Goal: Task Accomplishment & Management: Use online tool/utility

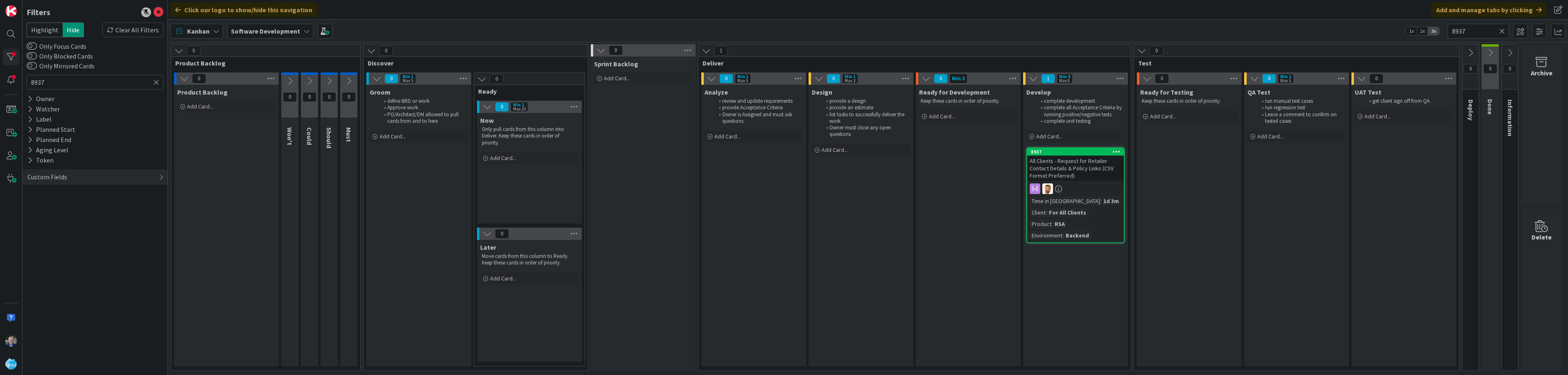
click at [156, 82] on icon at bounding box center [156, 82] width 5 height 7
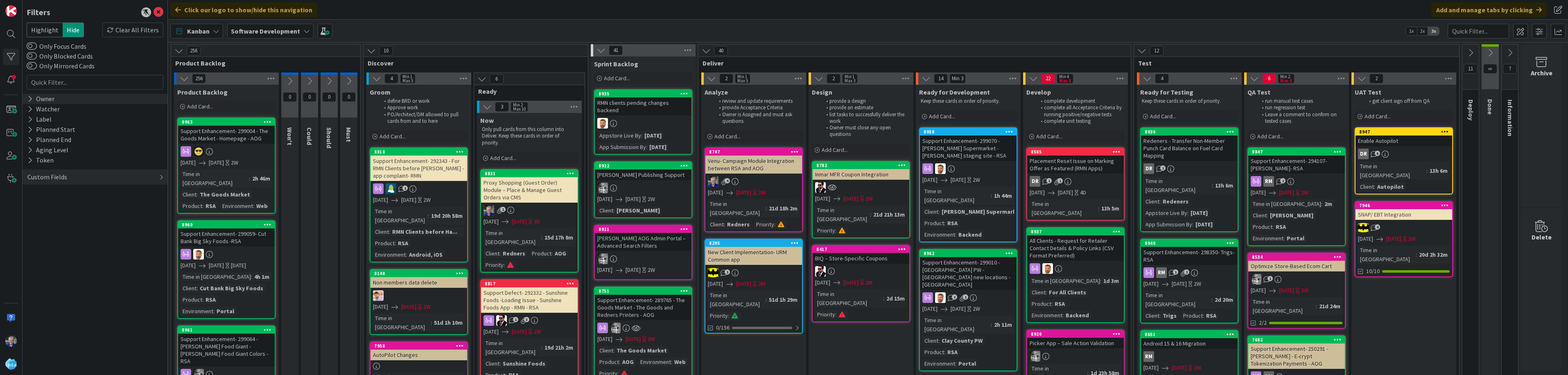
click at [30, 99] on icon at bounding box center [30, 99] width 5 height 7
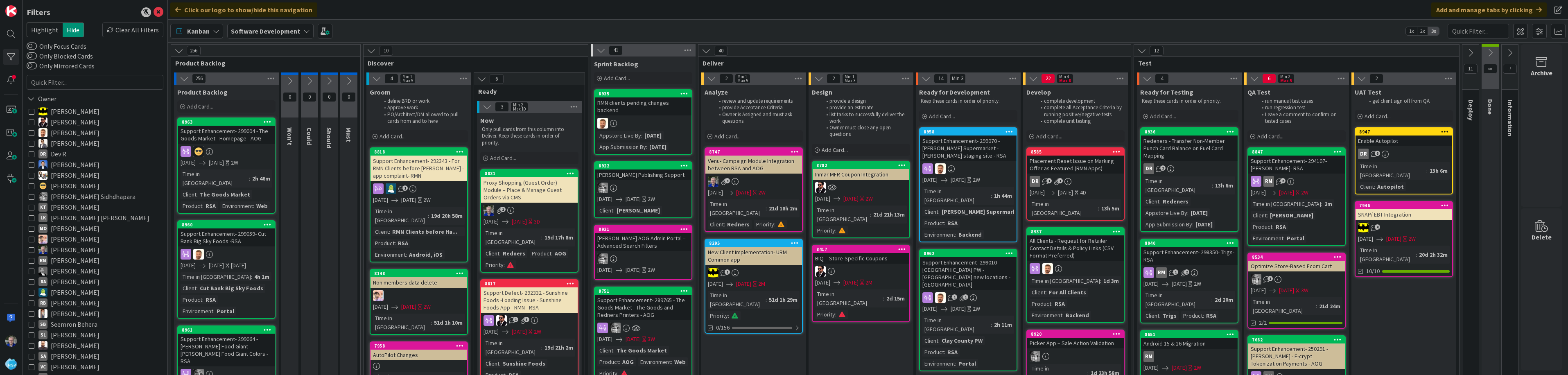
click at [32, 133] on icon at bounding box center [31, 132] width 5 height 5
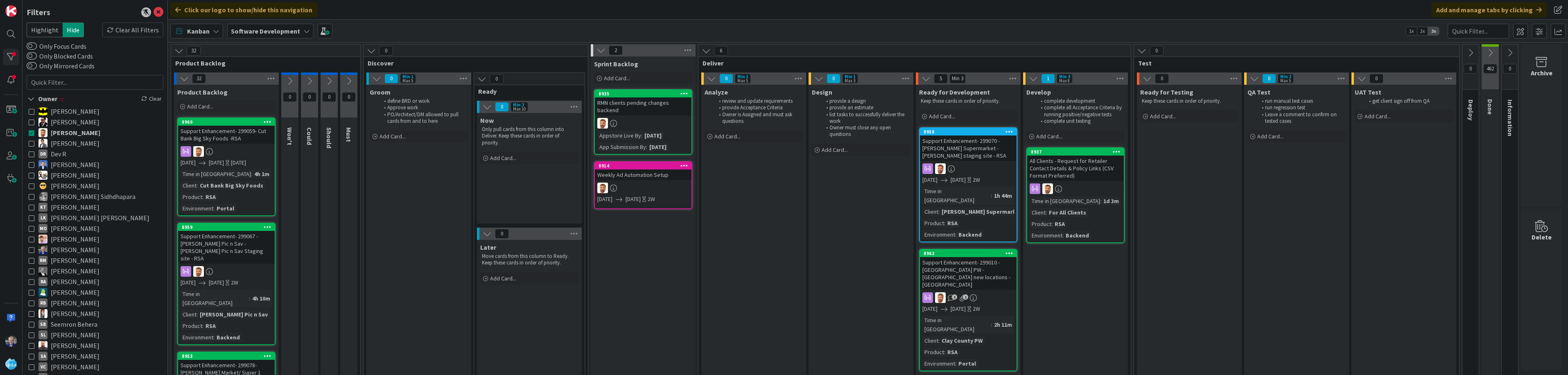
click at [32, 133] on icon at bounding box center [31, 132] width 5 height 5
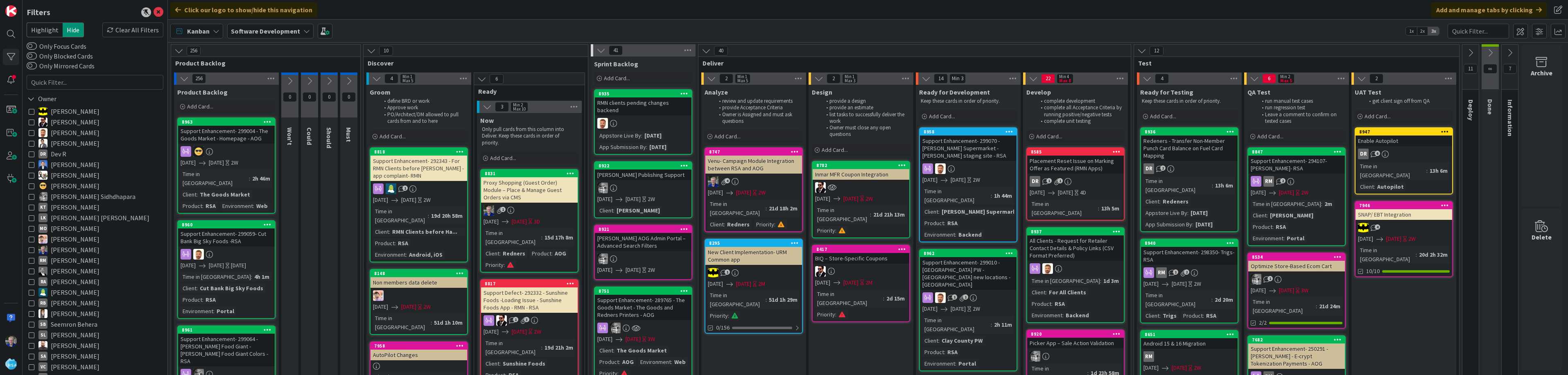
click at [30, 194] on icon at bounding box center [31, 196] width 5 height 5
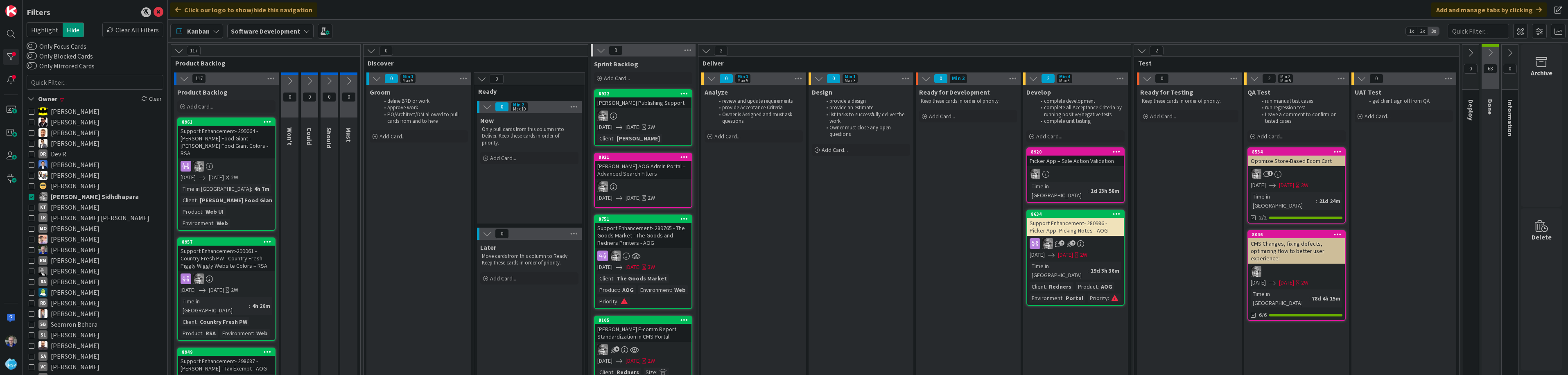
click at [31, 195] on icon at bounding box center [31, 196] width 5 height 5
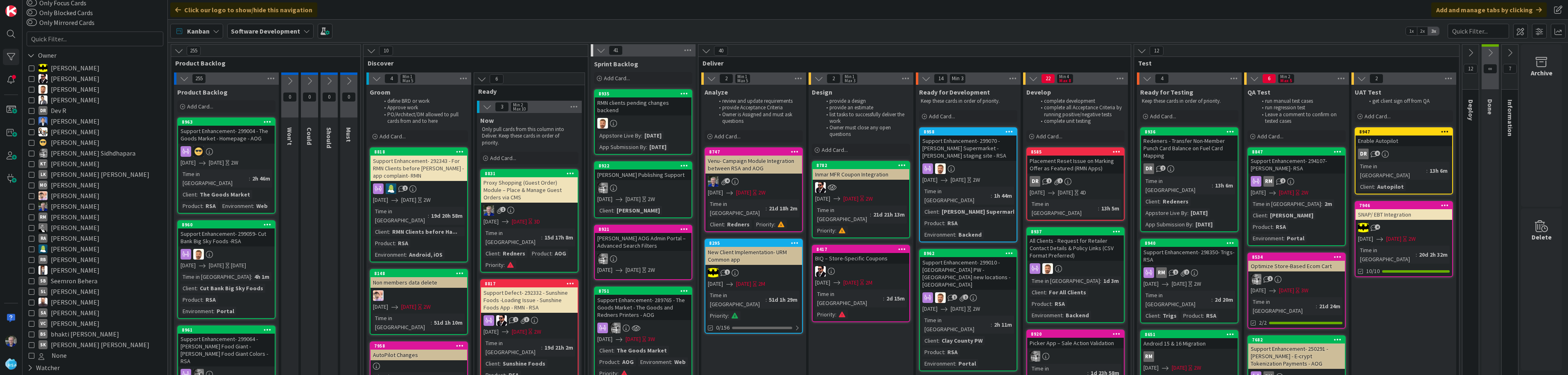
scroll to position [122, 0]
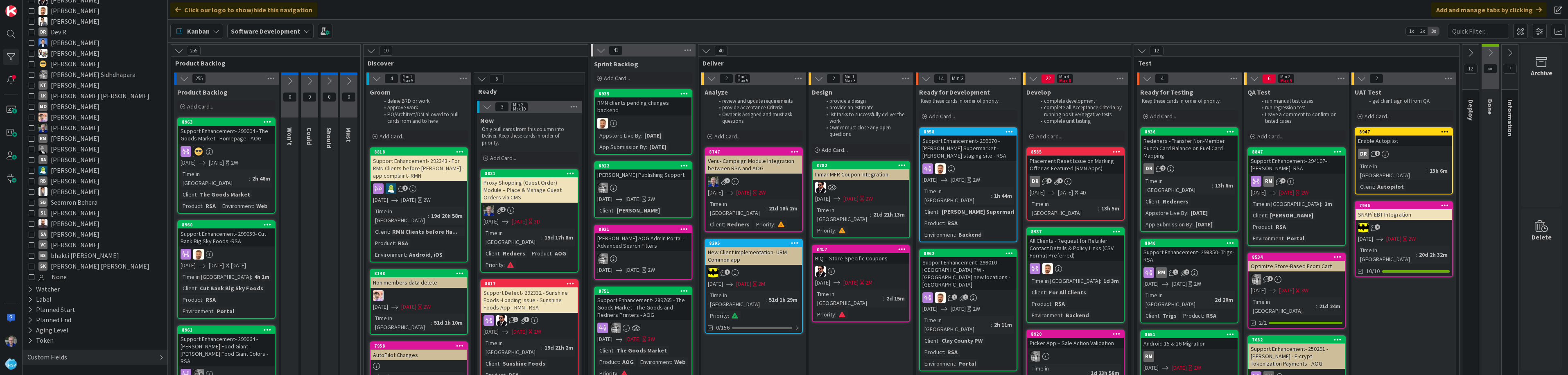
click at [32, 254] on icon at bounding box center [31, 255] width 5 height 5
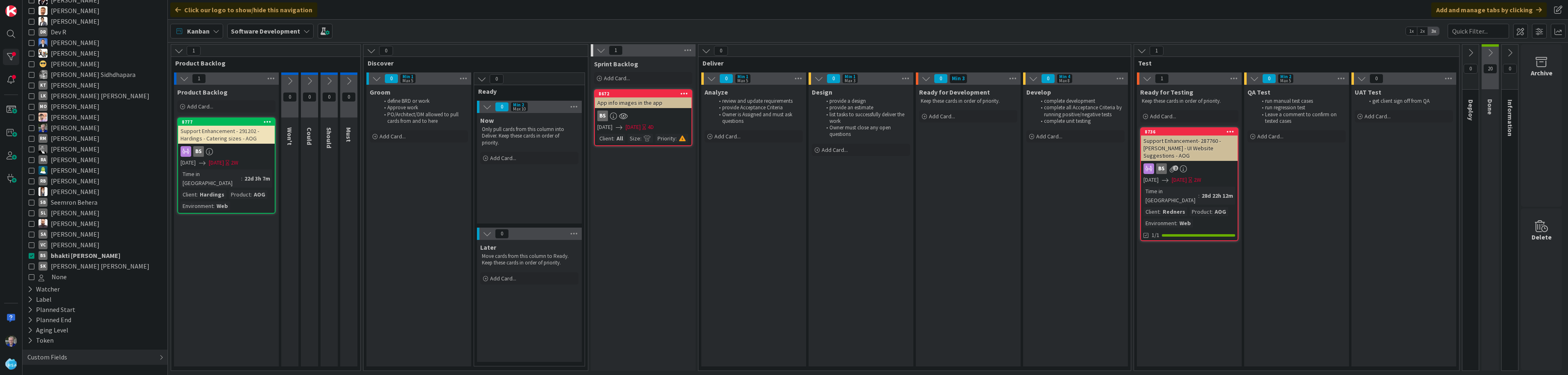
click at [30, 255] on icon at bounding box center [31, 255] width 5 height 5
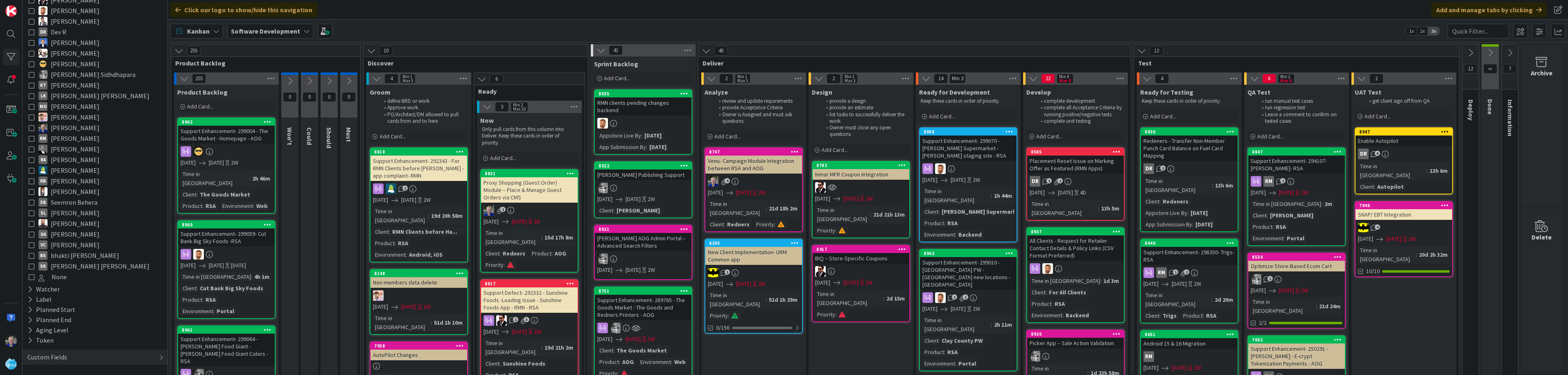
click at [32, 63] on icon at bounding box center [31, 63] width 5 height 5
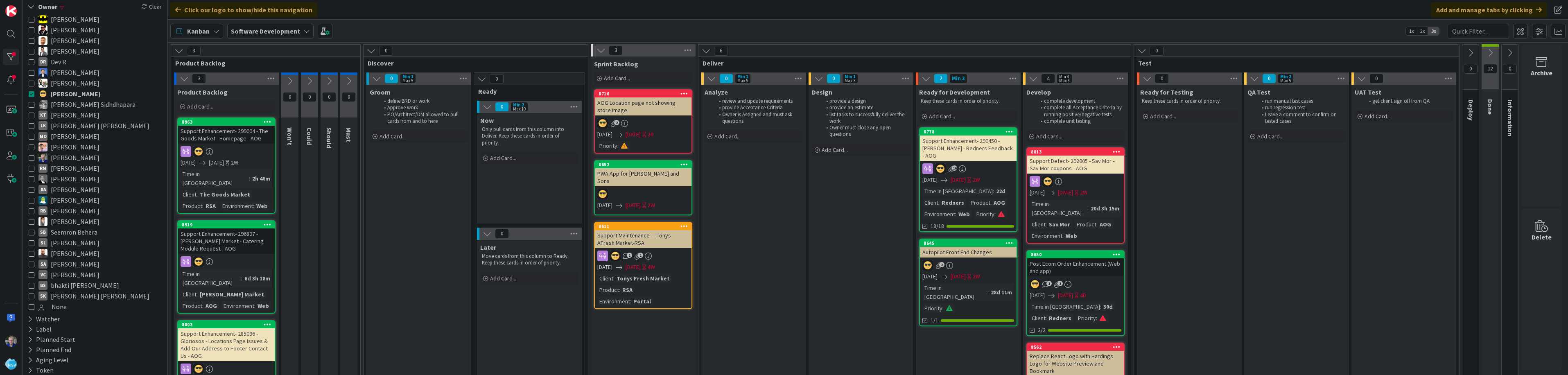
scroll to position [0, 0]
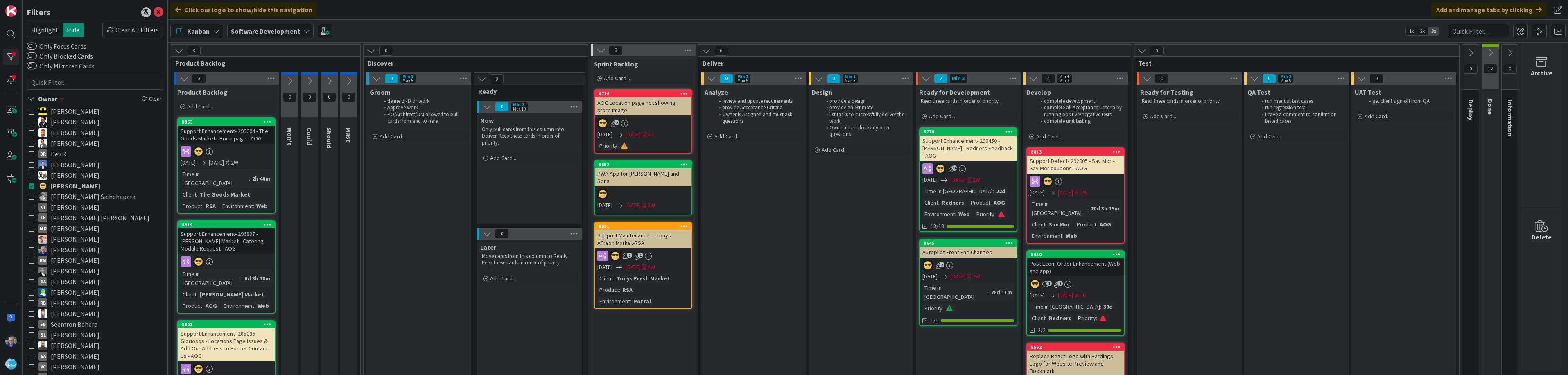
click at [30, 184] on icon at bounding box center [31, 186] width 5 height 5
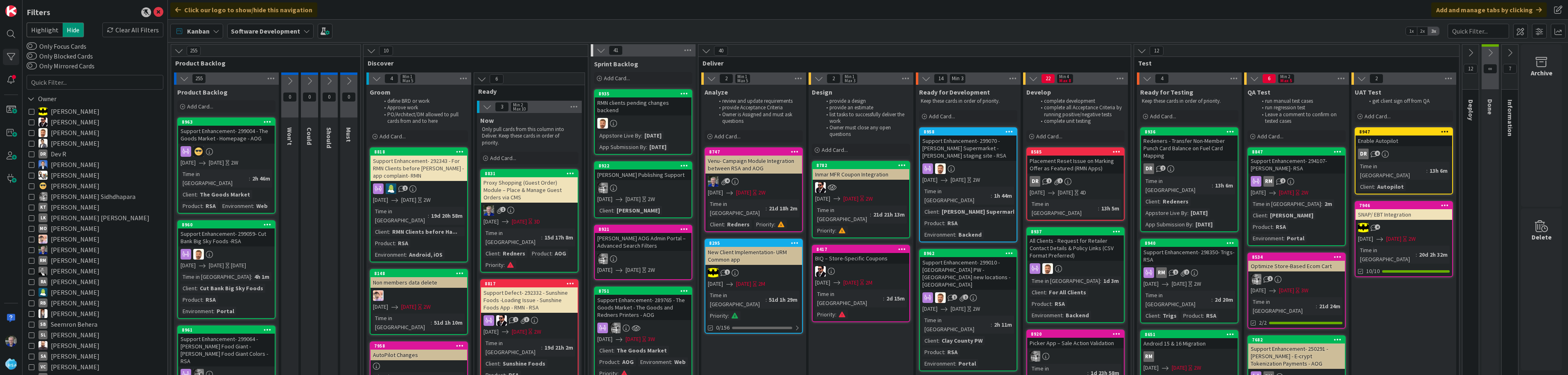
click at [30, 122] on icon at bounding box center [31, 122] width 5 height 5
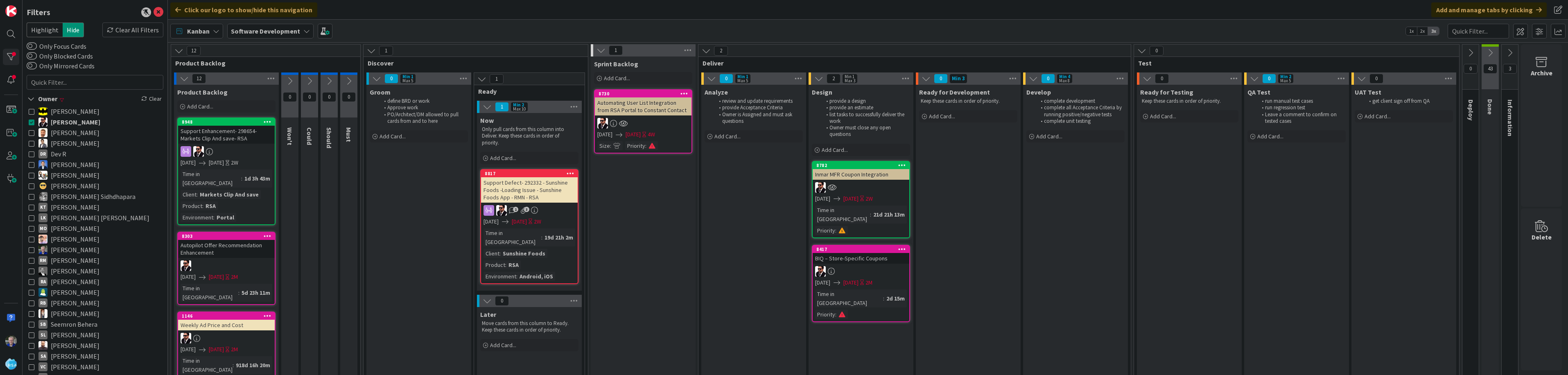
scroll to position [41, 0]
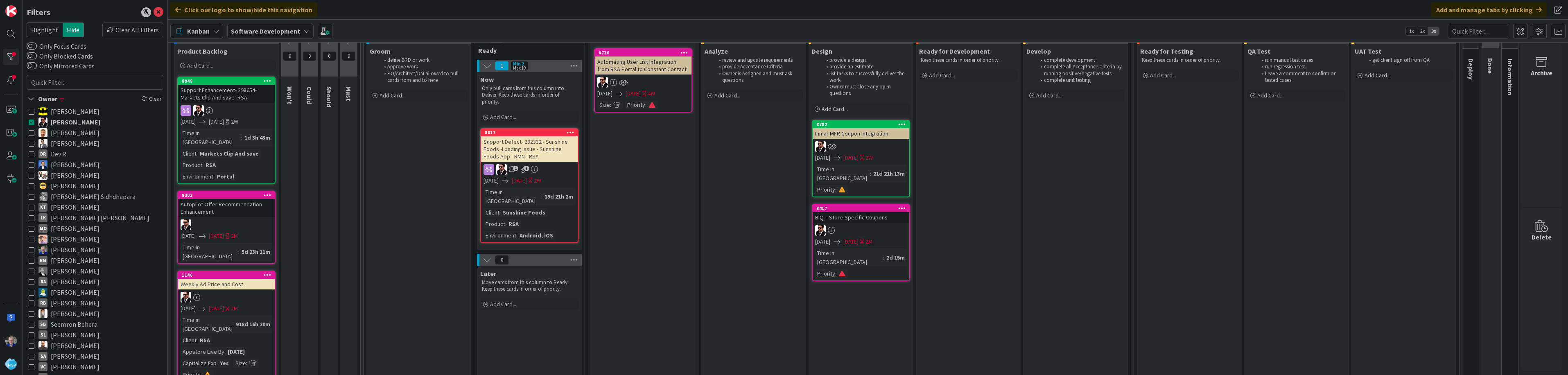
click at [30, 123] on icon at bounding box center [31, 122] width 5 height 5
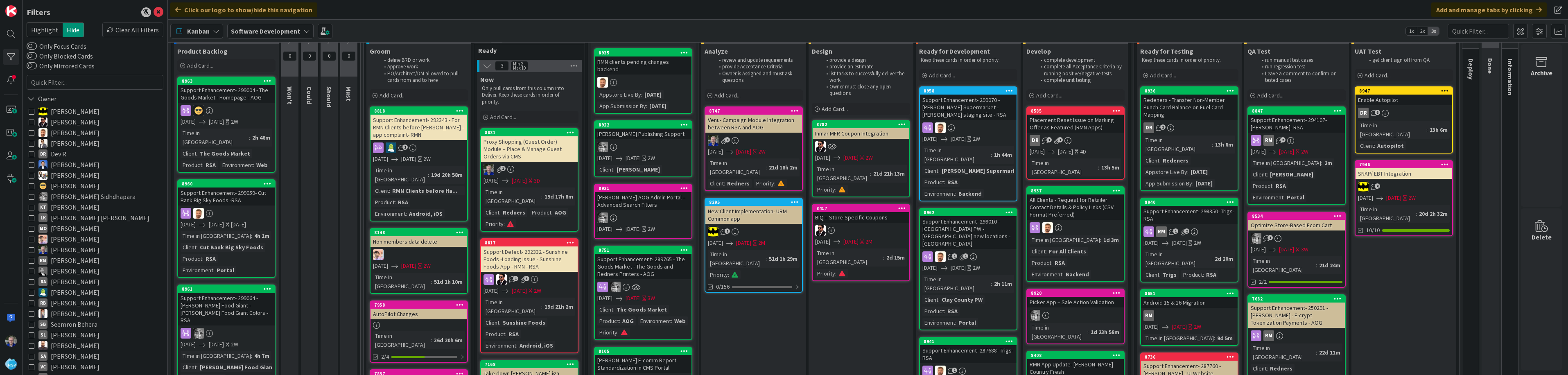
click at [32, 345] on icon at bounding box center [31, 345] width 5 height 5
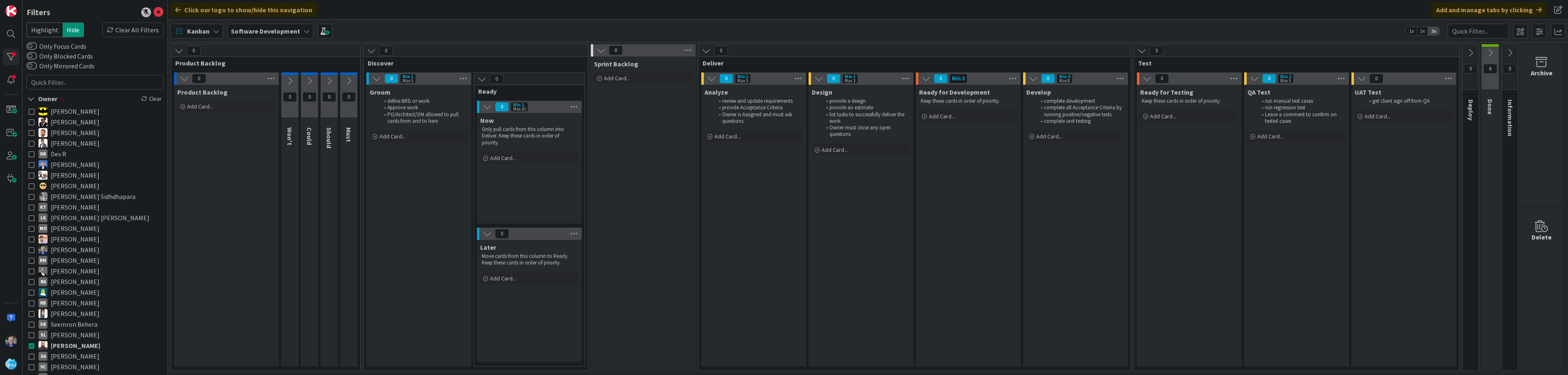
scroll to position [0, 0]
click at [32, 345] on icon at bounding box center [31, 345] width 5 height 5
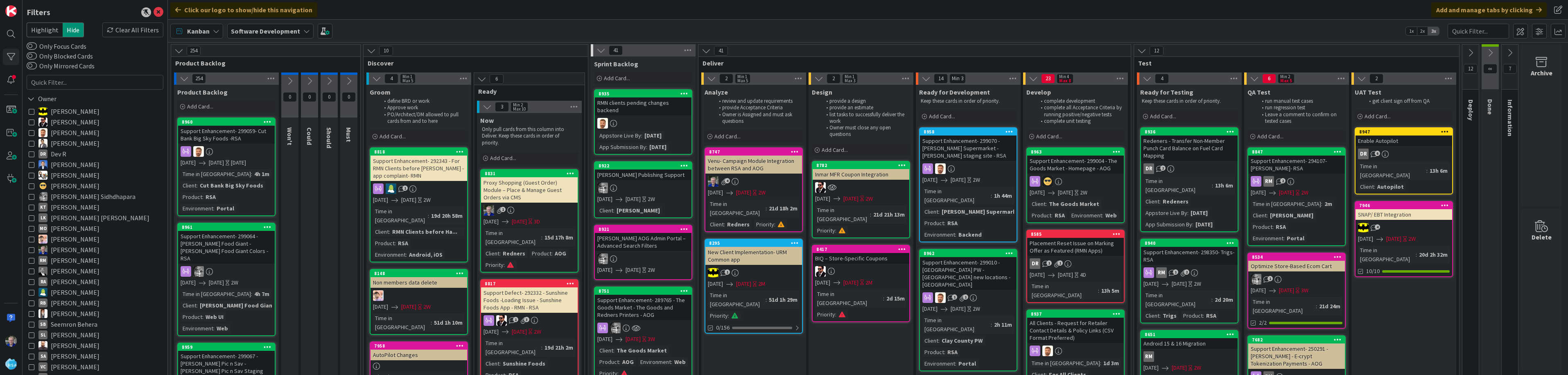
click at [32, 293] on icon at bounding box center [31, 292] width 5 height 5
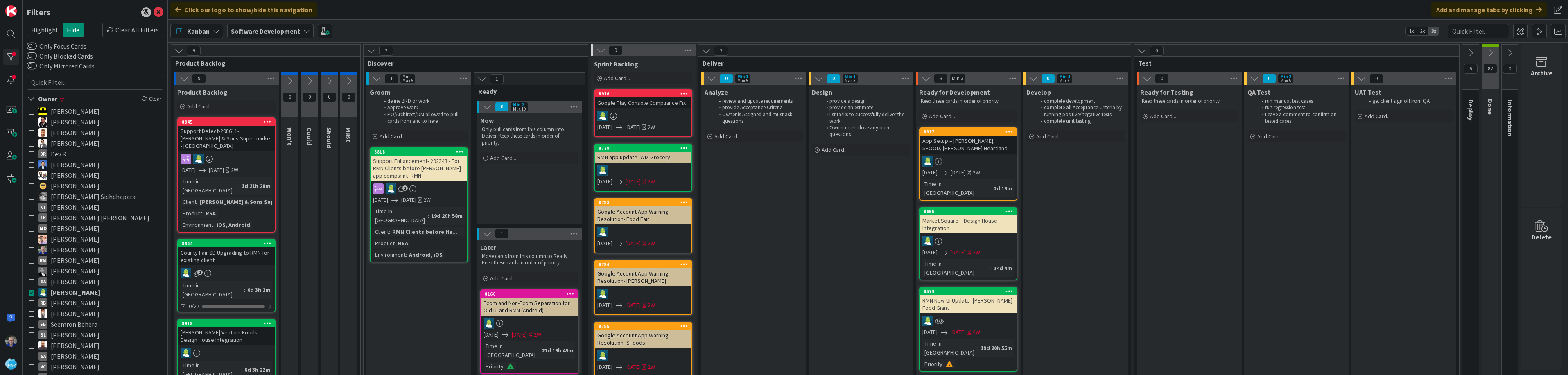
click at [30, 293] on icon at bounding box center [31, 292] width 5 height 5
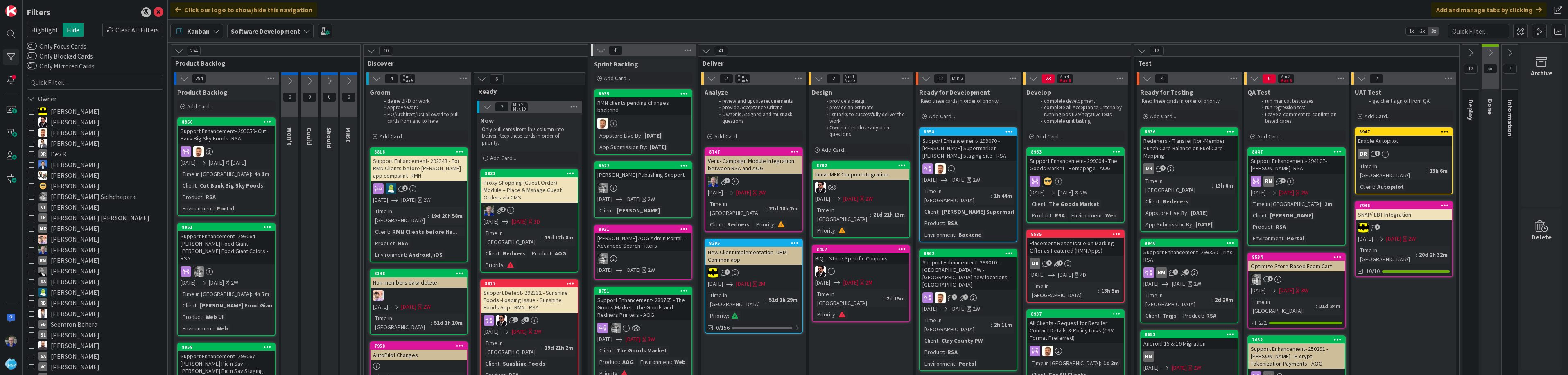
click at [31, 219] on icon at bounding box center [31, 217] width 5 height 5
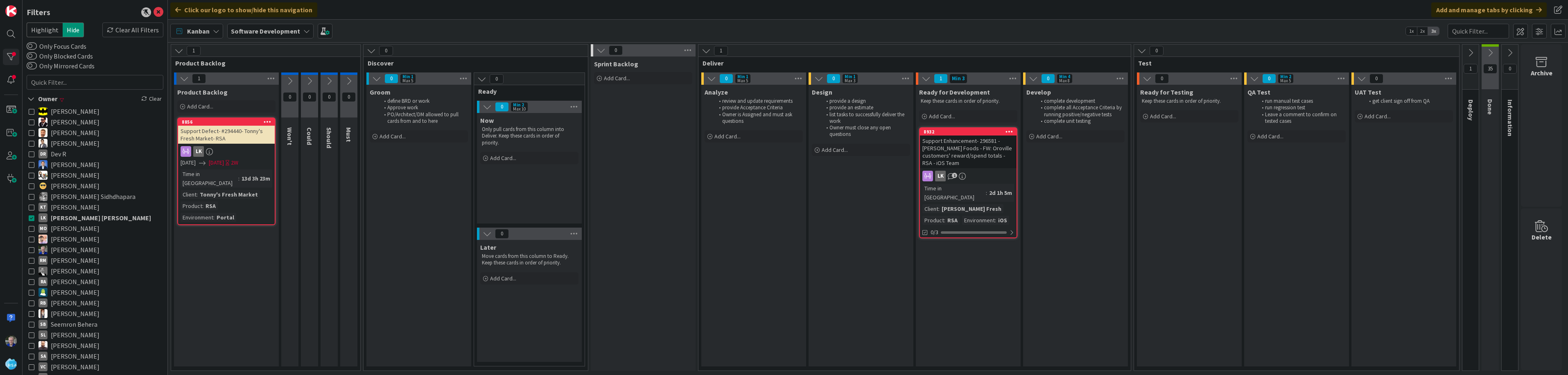
click at [29, 218] on icon at bounding box center [31, 217] width 5 height 5
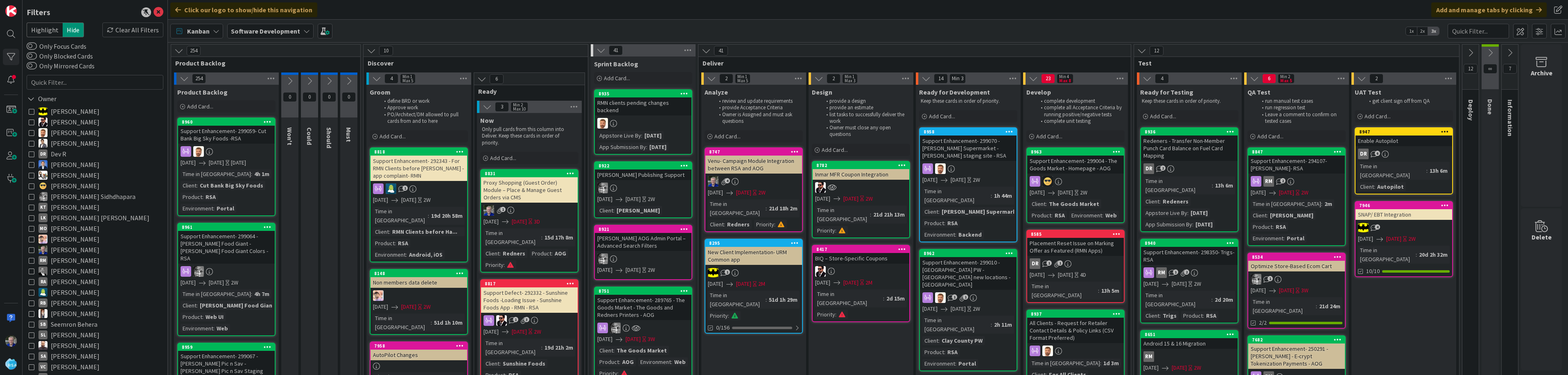
click at [29, 218] on icon at bounding box center [31, 217] width 5 height 5
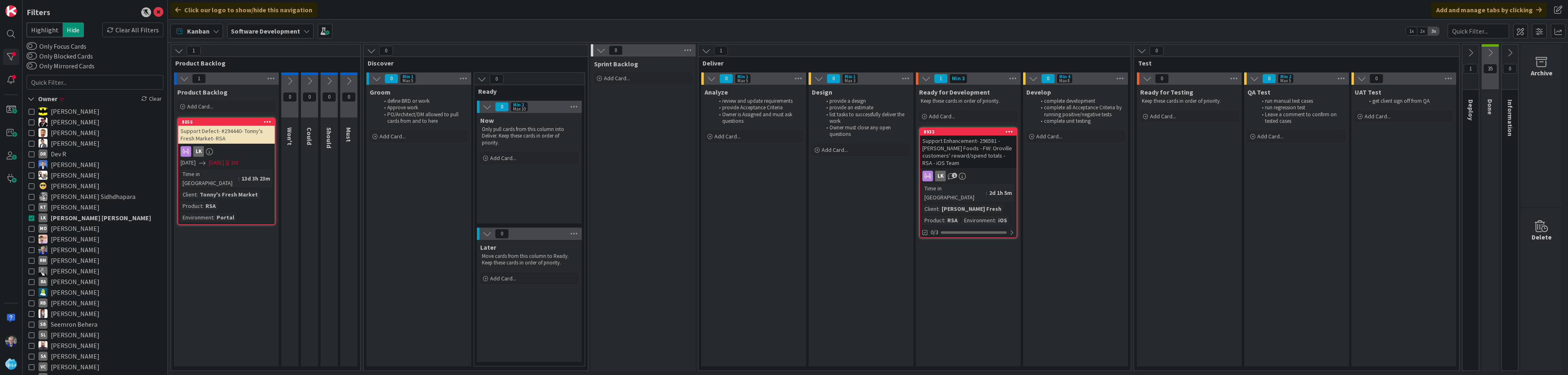
click at [782, 52] on icon at bounding box center [1490, 52] width 9 height 9
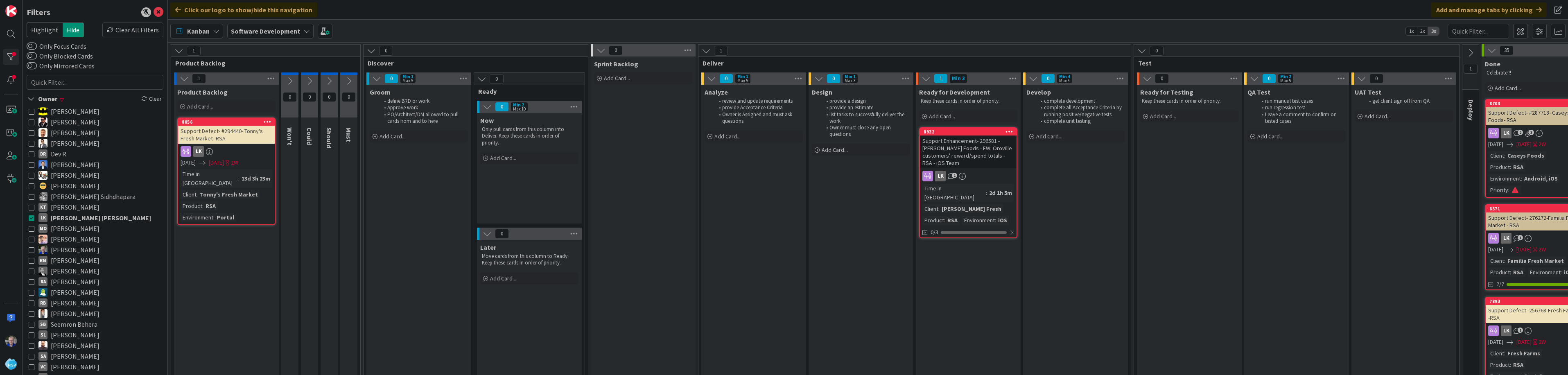
click at [782, 54] on icon at bounding box center [1471, 52] width 9 height 9
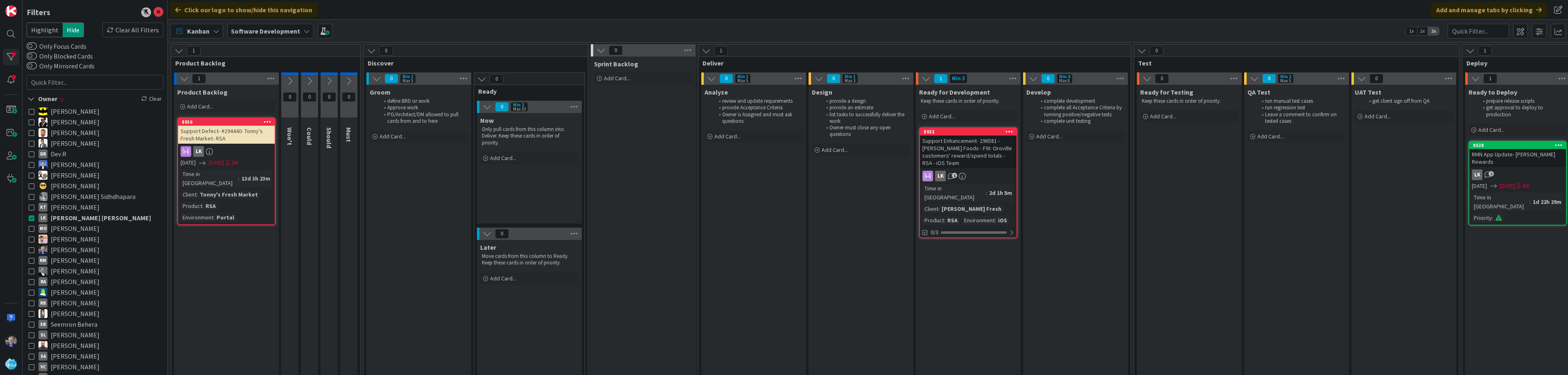
click at [782, 80] on icon at bounding box center [819, 79] width 9 height 9
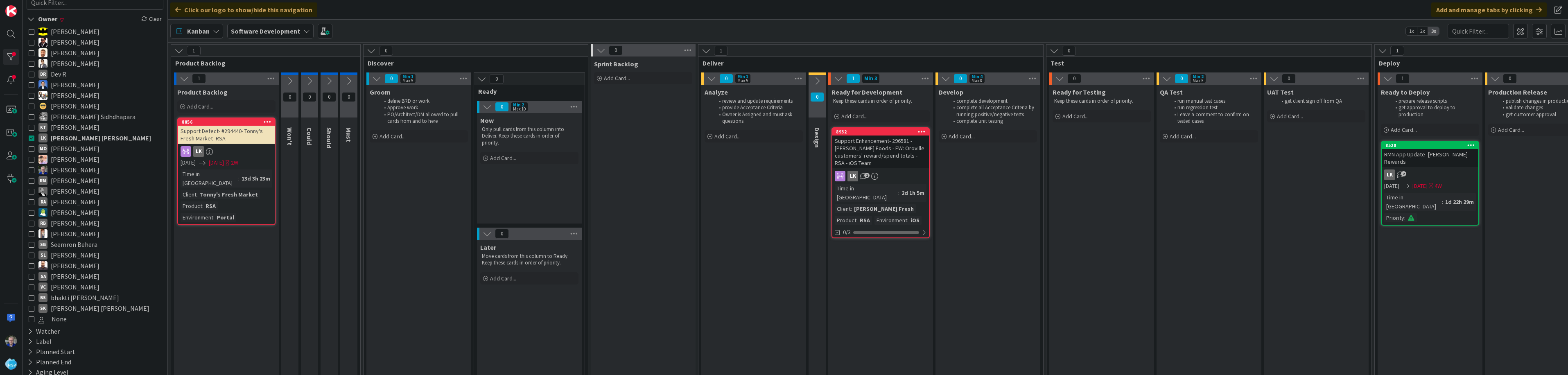
scroll to position [82, 0]
click at [32, 306] on icon at bounding box center [31, 306] width 5 height 5
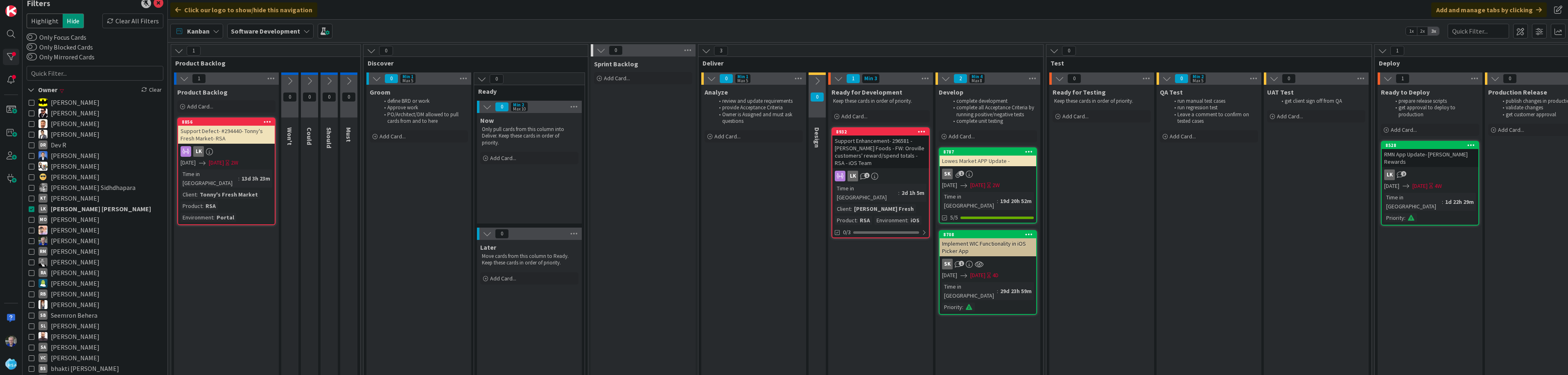
scroll to position [0, 0]
click at [31, 218] on icon at bounding box center [31, 217] width 5 height 5
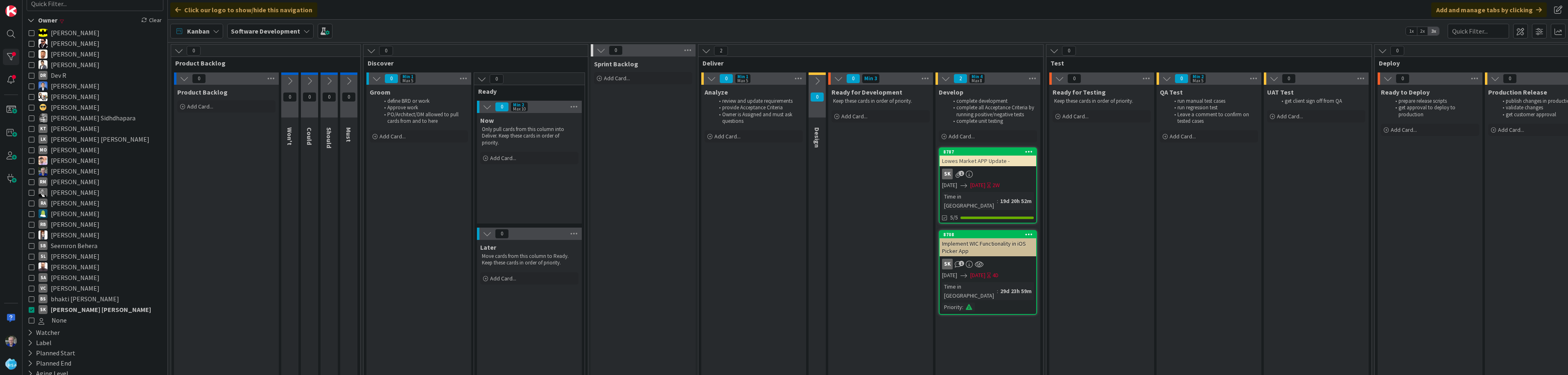
scroll to position [82, 0]
click at [32, 307] on icon at bounding box center [31, 306] width 5 height 5
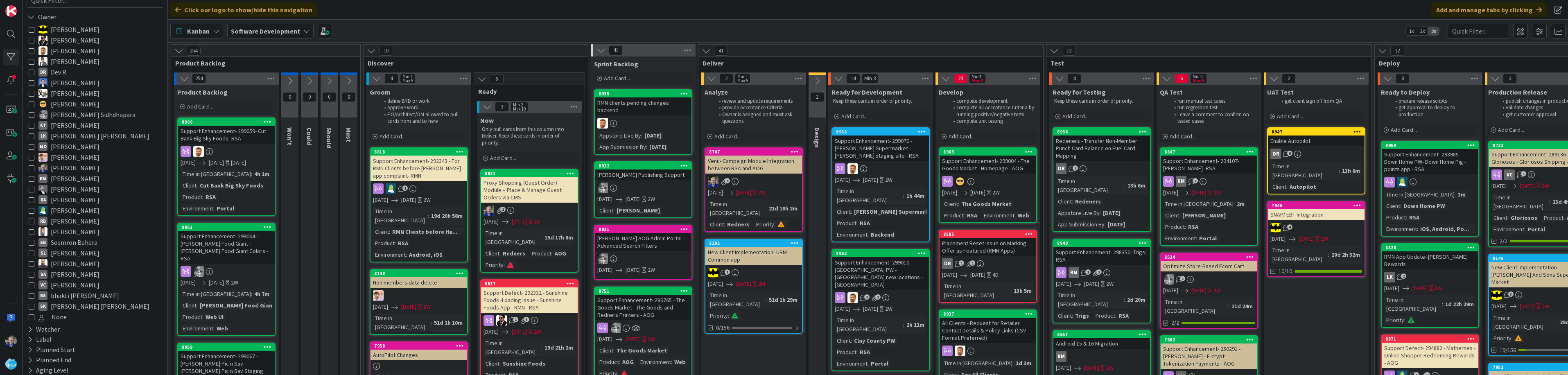
click at [30, 253] on icon at bounding box center [31, 253] width 5 height 5
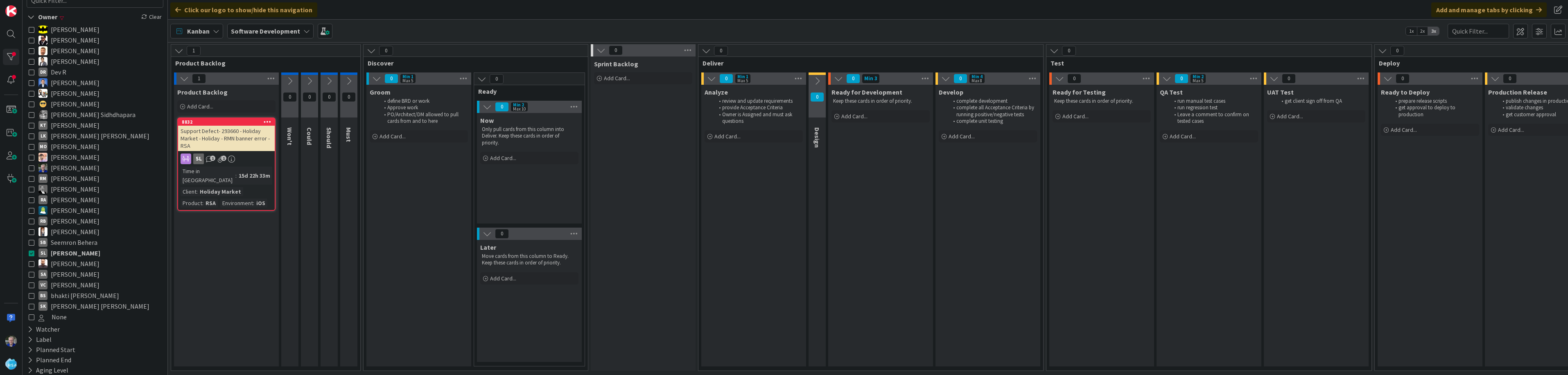
click at [782, 76] on icon at bounding box center [1166, 79] width 9 height 9
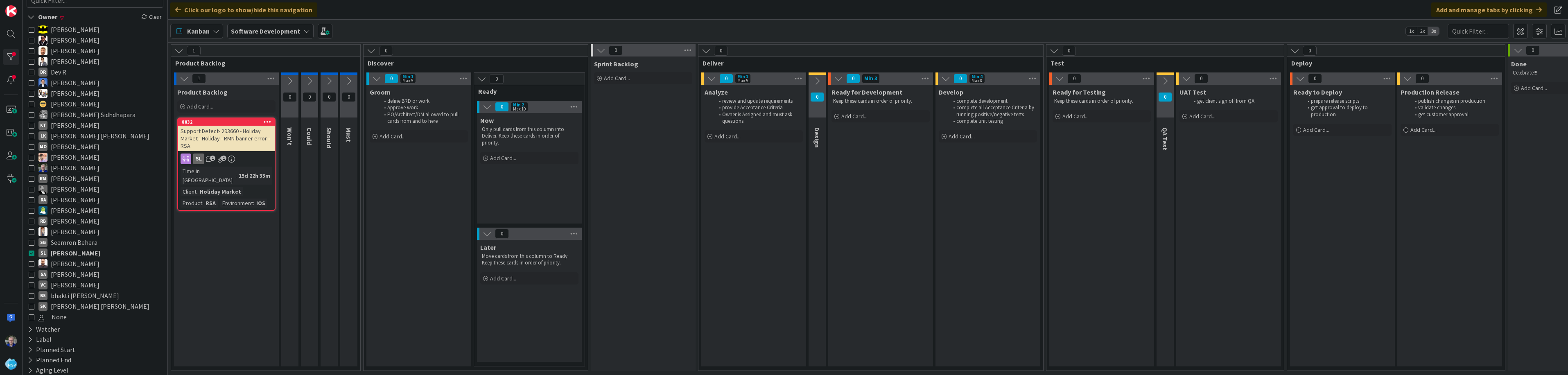
drag, startPoint x: 30, startPoint y: 252, endPoint x: 37, endPoint y: 238, distance: 15.7
click at [30, 251] on icon at bounding box center [31, 253] width 5 height 5
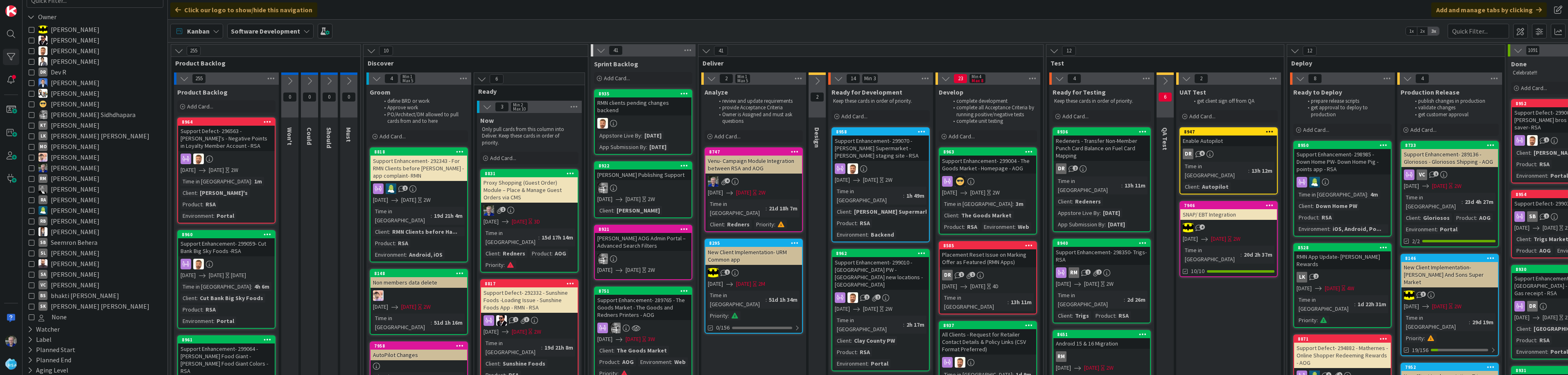
click at [30, 178] on icon at bounding box center [31, 178] width 5 height 5
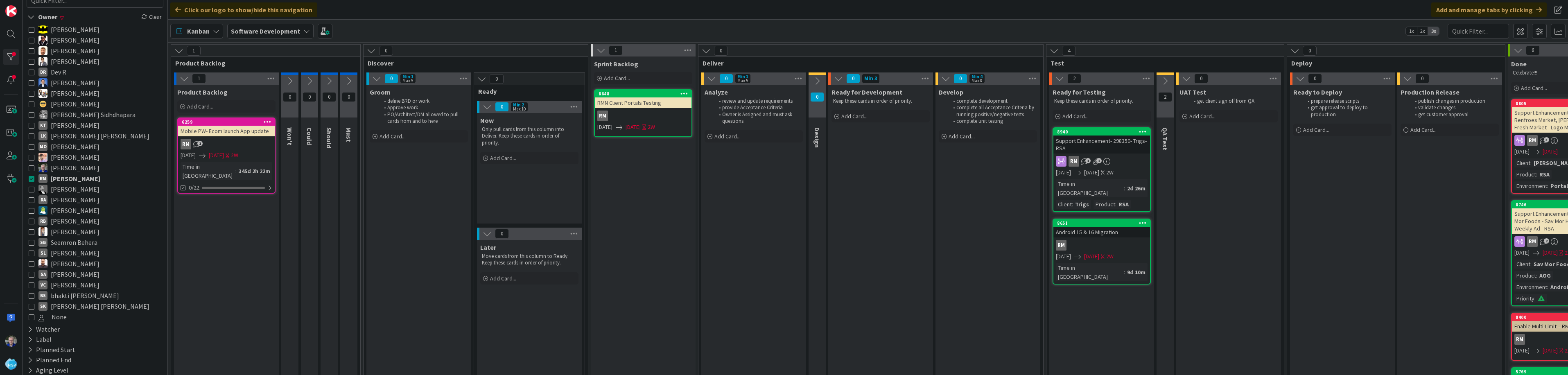
click at [709, 80] on icon at bounding box center [712, 79] width 9 height 9
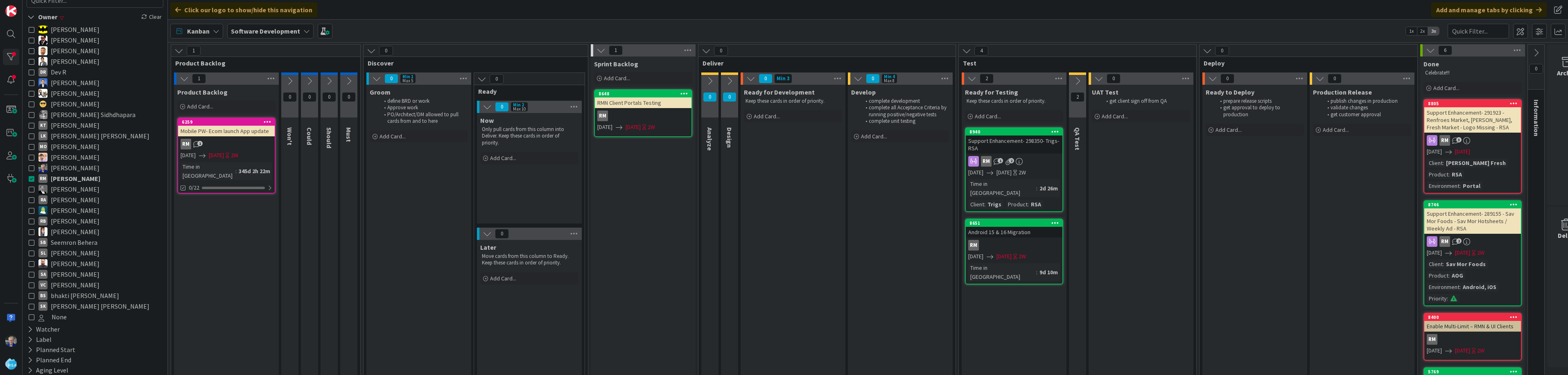
click at [32, 177] on icon at bounding box center [31, 178] width 5 height 5
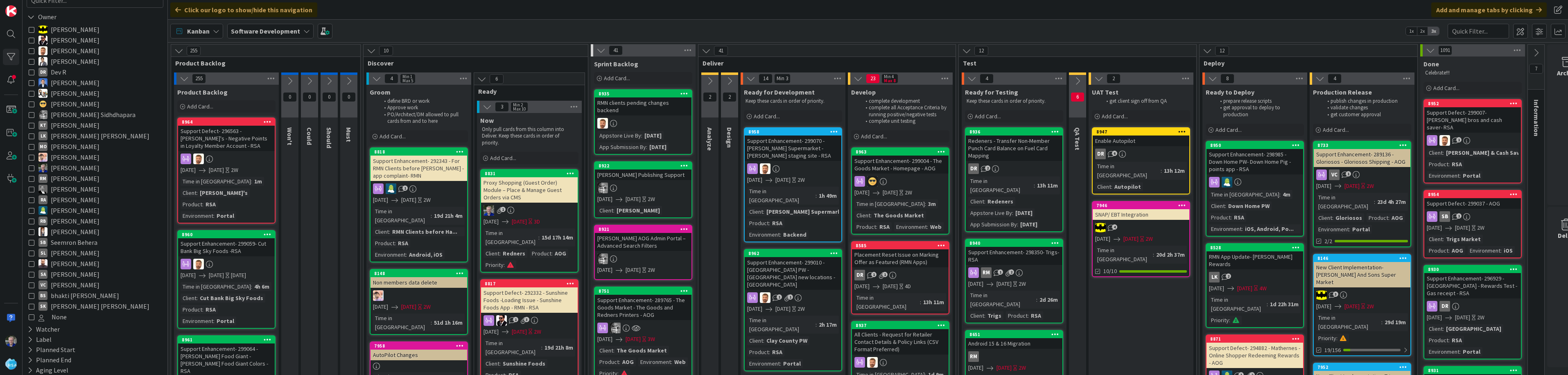
click at [32, 124] on icon at bounding box center [31, 125] width 5 height 5
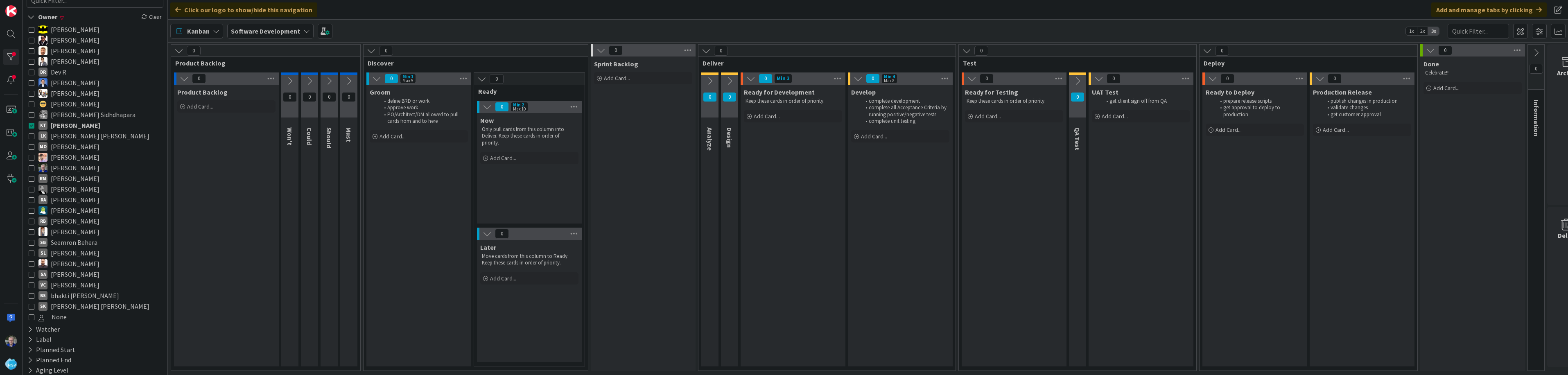
click at [31, 127] on icon at bounding box center [31, 125] width 5 height 5
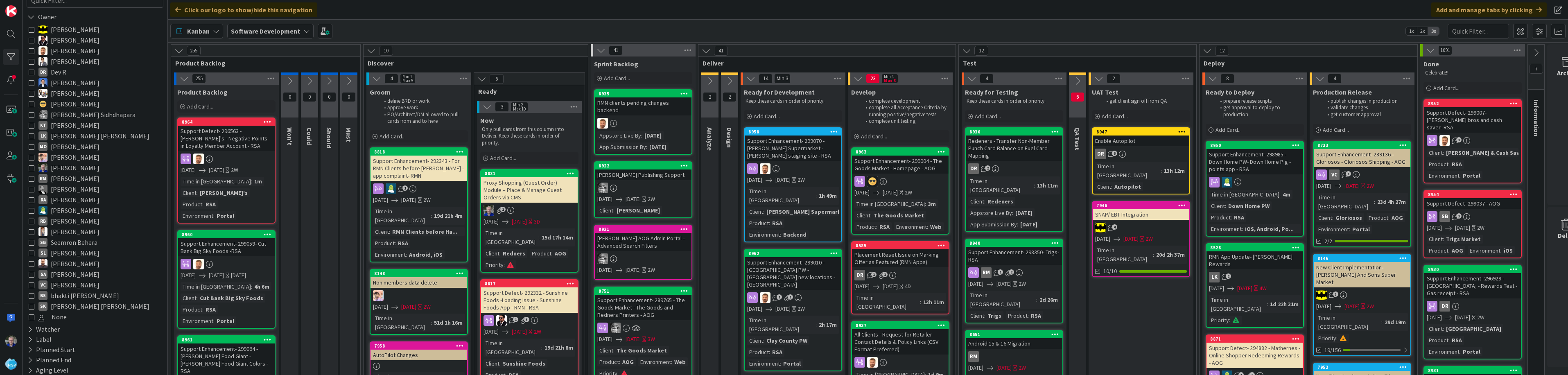
click at [33, 240] on icon at bounding box center [31, 242] width 5 height 5
